Goal: Task Accomplishment & Management: Manage account settings

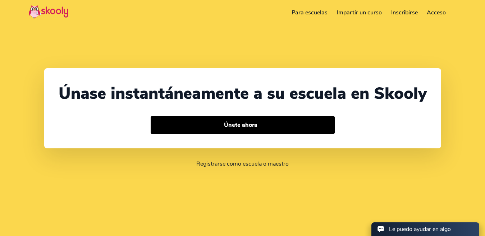
select select "58"
select select "[GEOGRAPHIC_DATA], Bolivarian Republic of"
select select "America/[GEOGRAPHIC_DATA]"
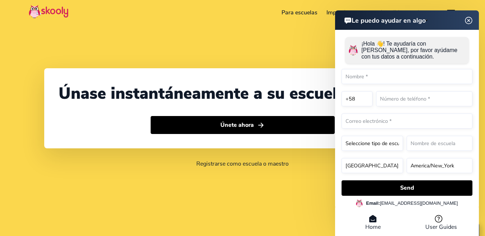
click at [466, 19] on header "Le puedo ayudar en algo" at bounding box center [407, 19] width 144 height 19
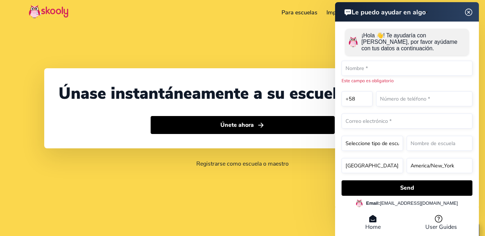
click at [471, 12] on img at bounding box center [468, 12] width 9 height 14
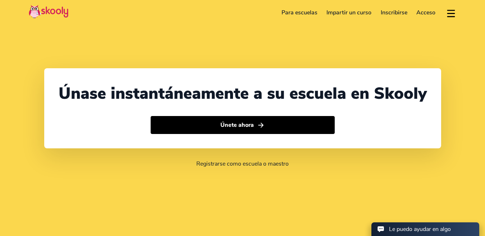
click at [432, 12] on link "Acceso" at bounding box center [426, 13] width 28 height 12
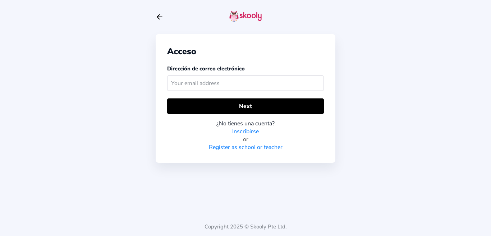
click at [255, 84] on input "text" at bounding box center [245, 83] width 157 height 15
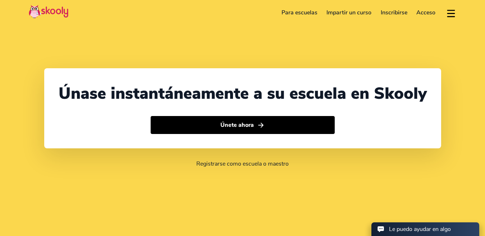
select select "58"
select select "[GEOGRAPHIC_DATA], Bolivarian Republic of"
select select "America/[GEOGRAPHIC_DATA]"
